Goal: Find specific page/section: Find specific page/section

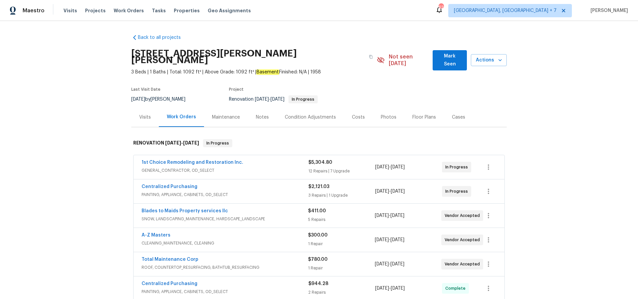
scroll to position [42, 0]
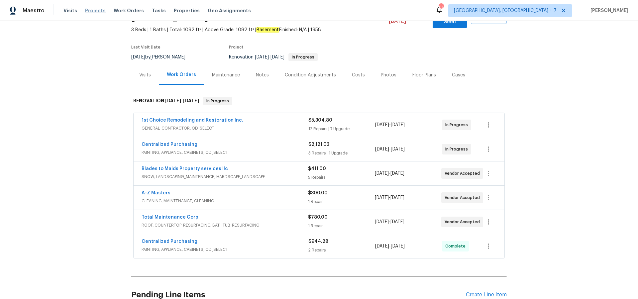
click at [90, 12] on span "Projects" at bounding box center [95, 10] width 21 height 7
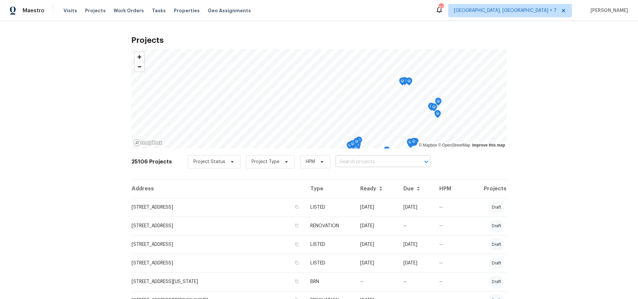
click at [352, 161] on input "text" at bounding box center [374, 162] width 76 height 10
type input "5655 chalet"
click at [352, 172] on li "[STREET_ADDRESS]" at bounding box center [379, 176] width 97 height 11
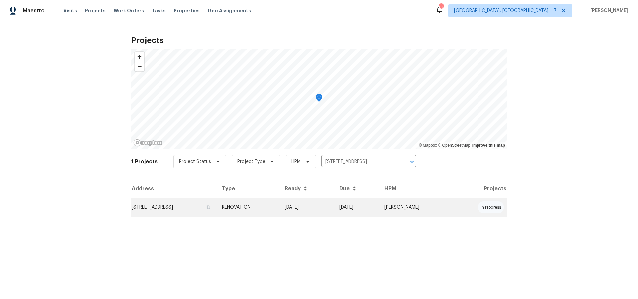
click at [193, 209] on td "[STREET_ADDRESS]" at bounding box center [173, 207] width 85 height 19
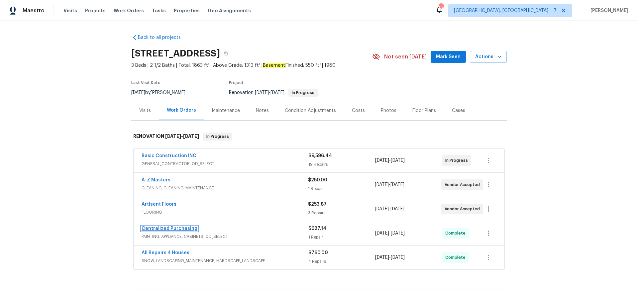
click at [168, 229] on link "Centralized Purchasing" at bounding box center [170, 228] width 56 height 5
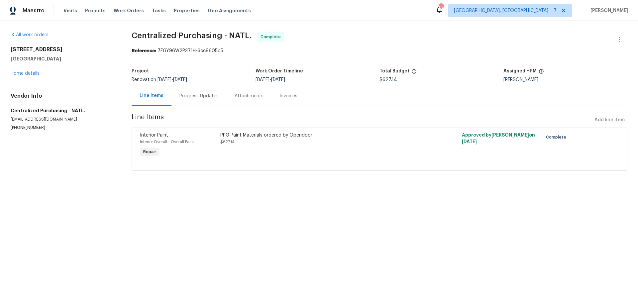
click at [25, 69] on div "[STREET_ADDRESS] Home details" at bounding box center [63, 61] width 105 height 31
click at [25, 71] on link "Home details" at bounding box center [25, 73] width 29 height 5
